Goal: Task Accomplishment & Management: Manage account settings

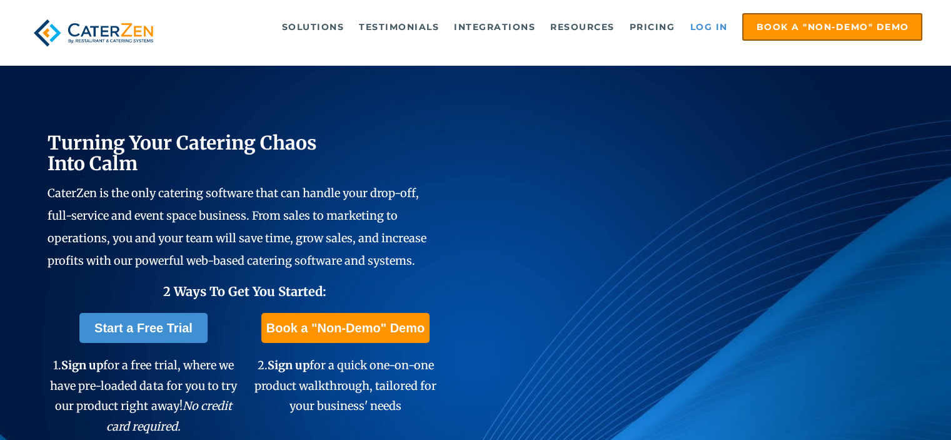
click at [710, 29] on link "Log in" at bounding box center [709, 26] width 50 height 25
click at [699, 24] on link "Log in" at bounding box center [709, 26] width 50 height 25
click at [718, 27] on link "Log in" at bounding box center [709, 26] width 50 height 25
click at [693, 31] on link "Log in" at bounding box center [709, 26] width 50 height 25
click at [706, 27] on link "Log in" at bounding box center [709, 26] width 50 height 25
